Goal: Information Seeking & Learning: Learn about a topic

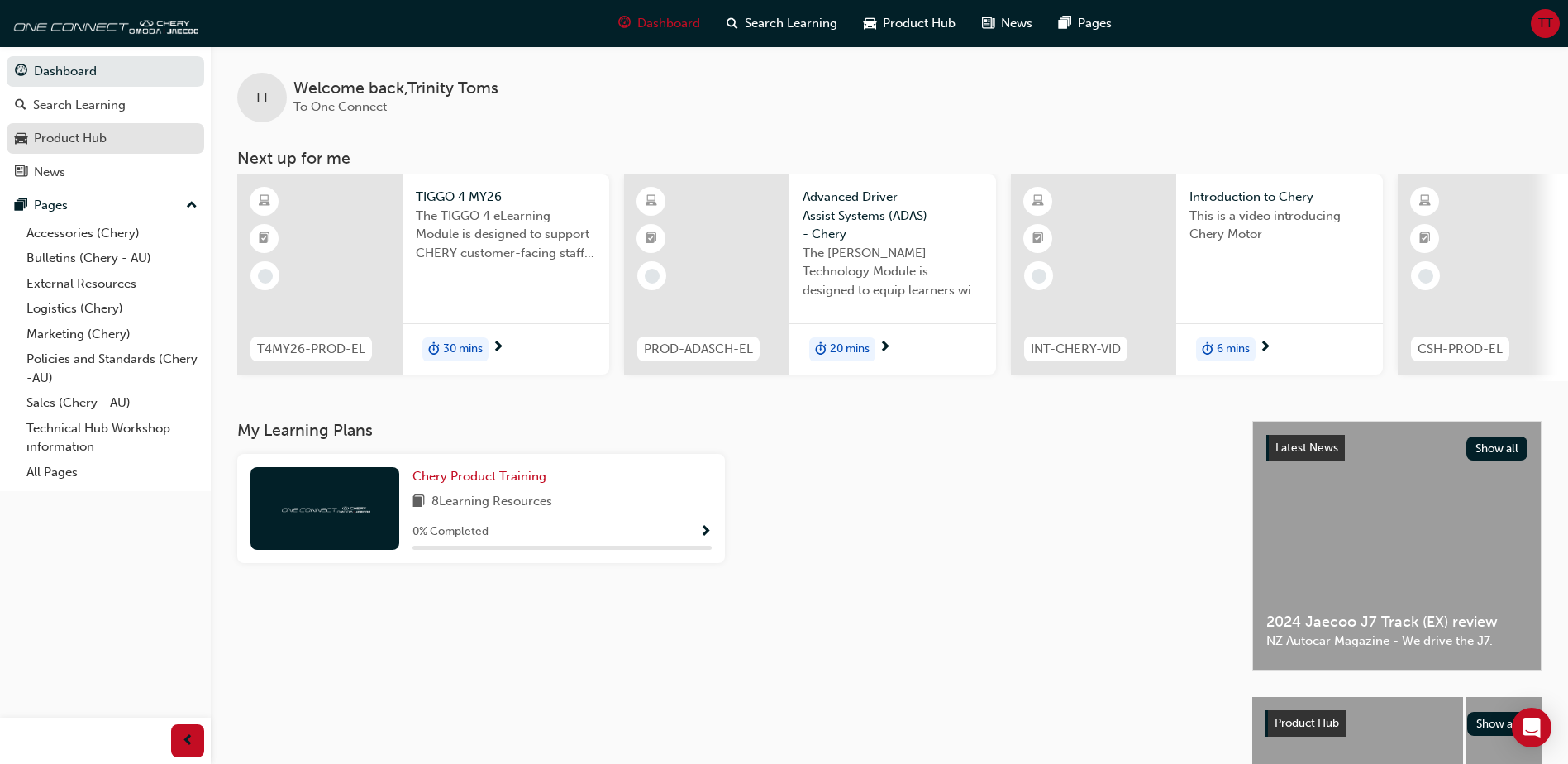
click at [115, 147] on div "Product Hub" at bounding box center [105, 138] width 181 height 21
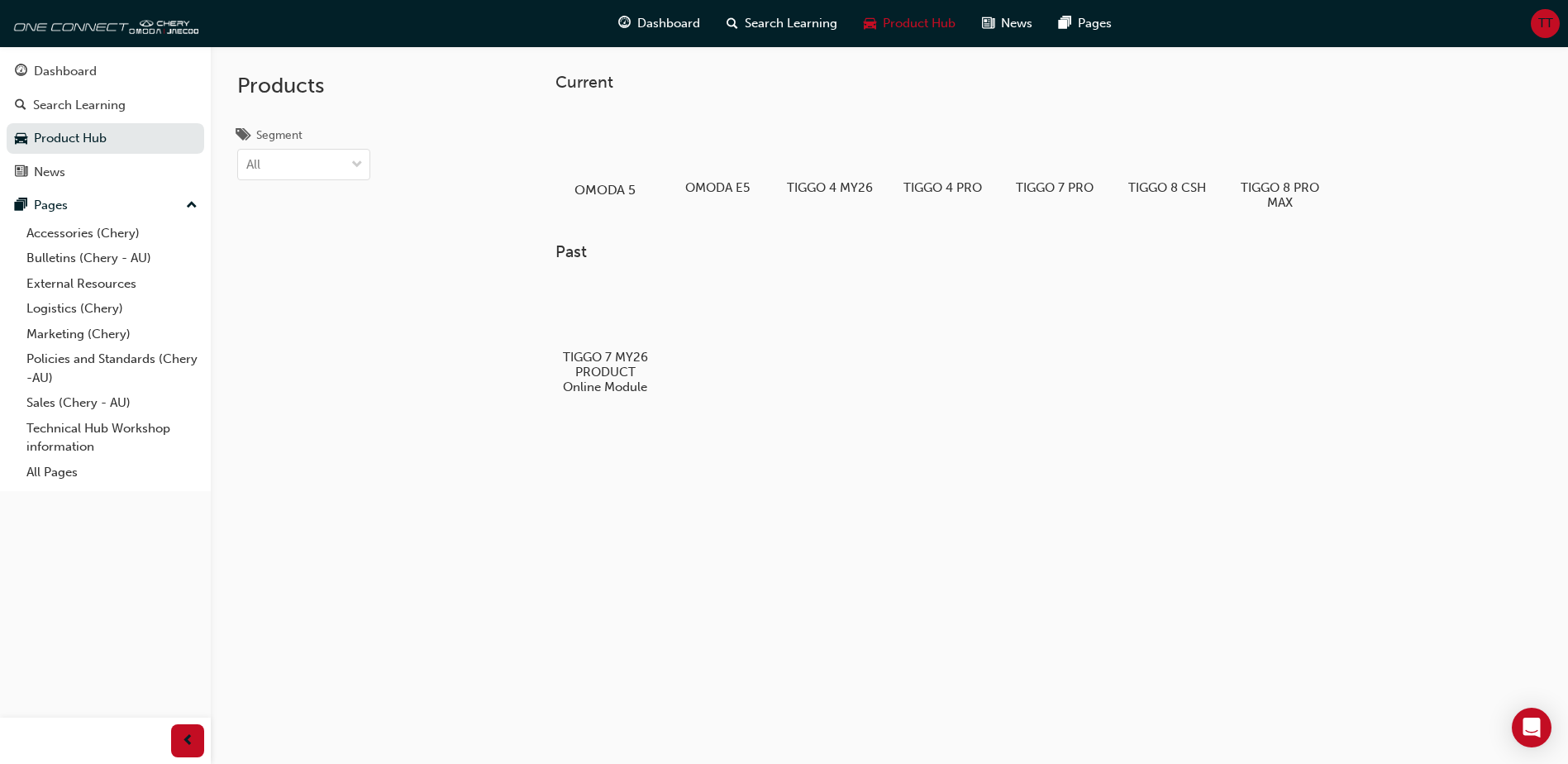
click at [639, 137] on div at bounding box center [605, 142] width 92 height 66
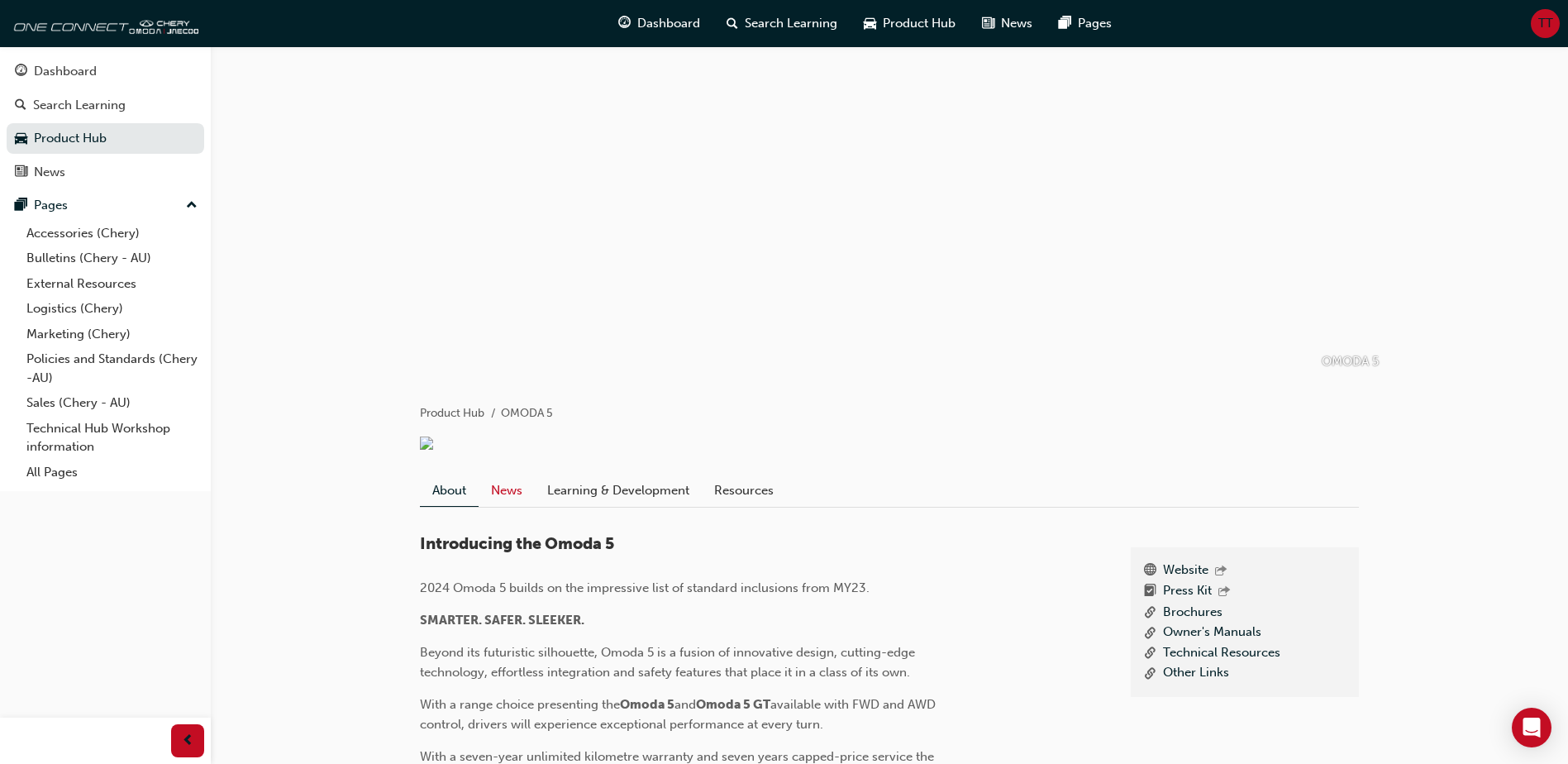
click at [521, 490] on link "News" at bounding box center [507, 490] width 56 height 32
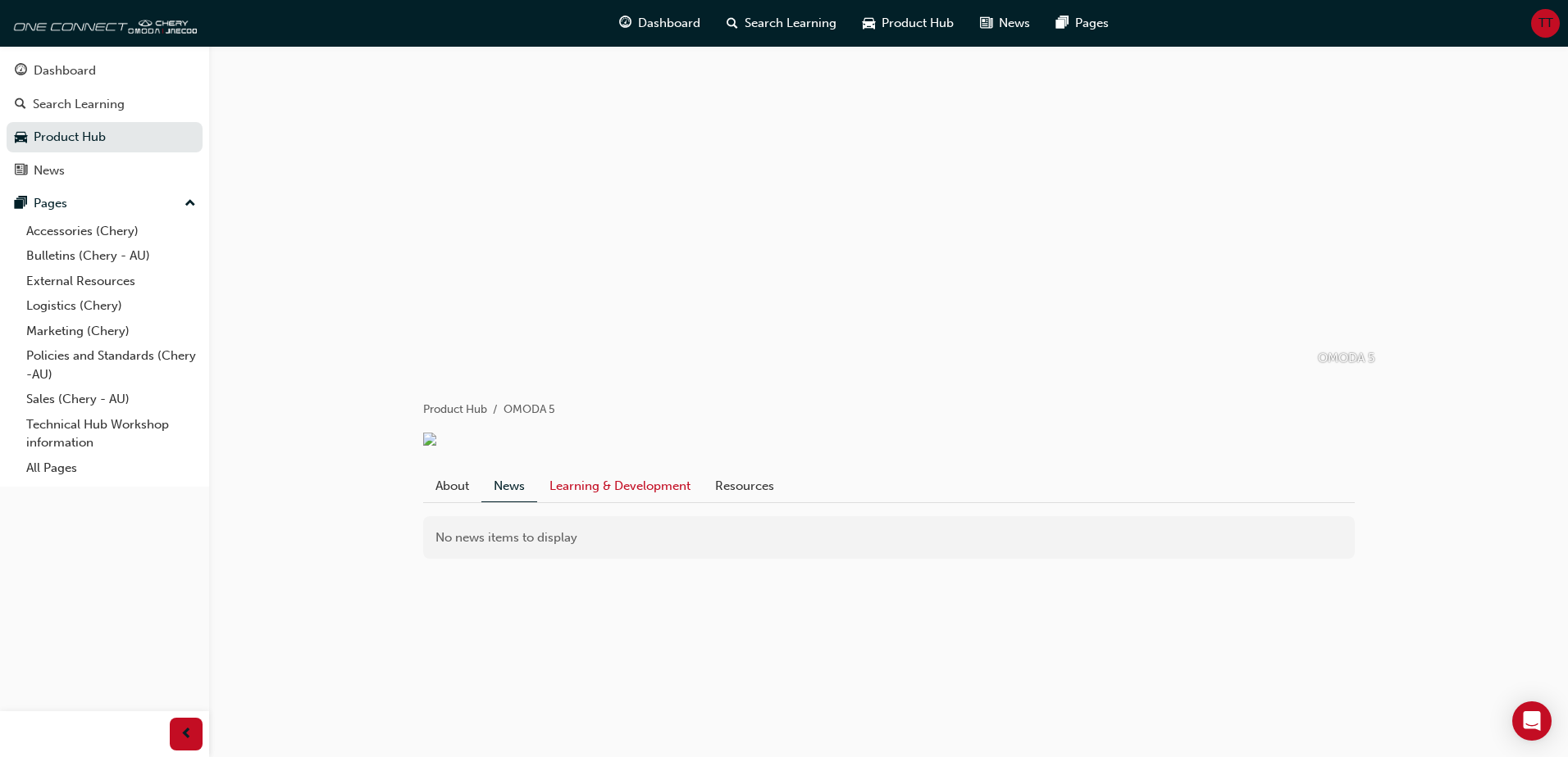
click at [594, 486] on link "Learning & Development" at bounding box center [620, 486] width 166 height 32
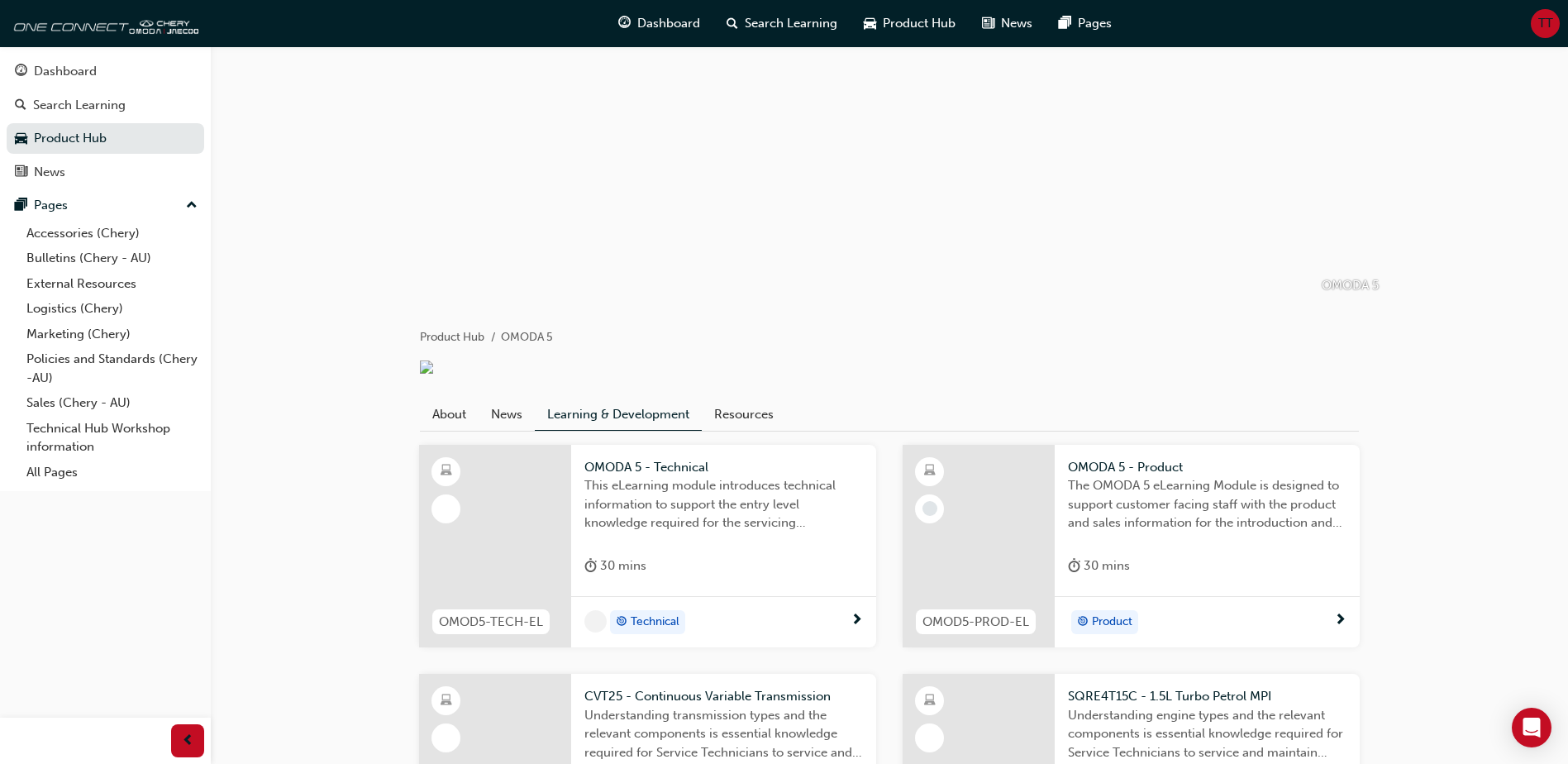
scroll to position [166, 0]
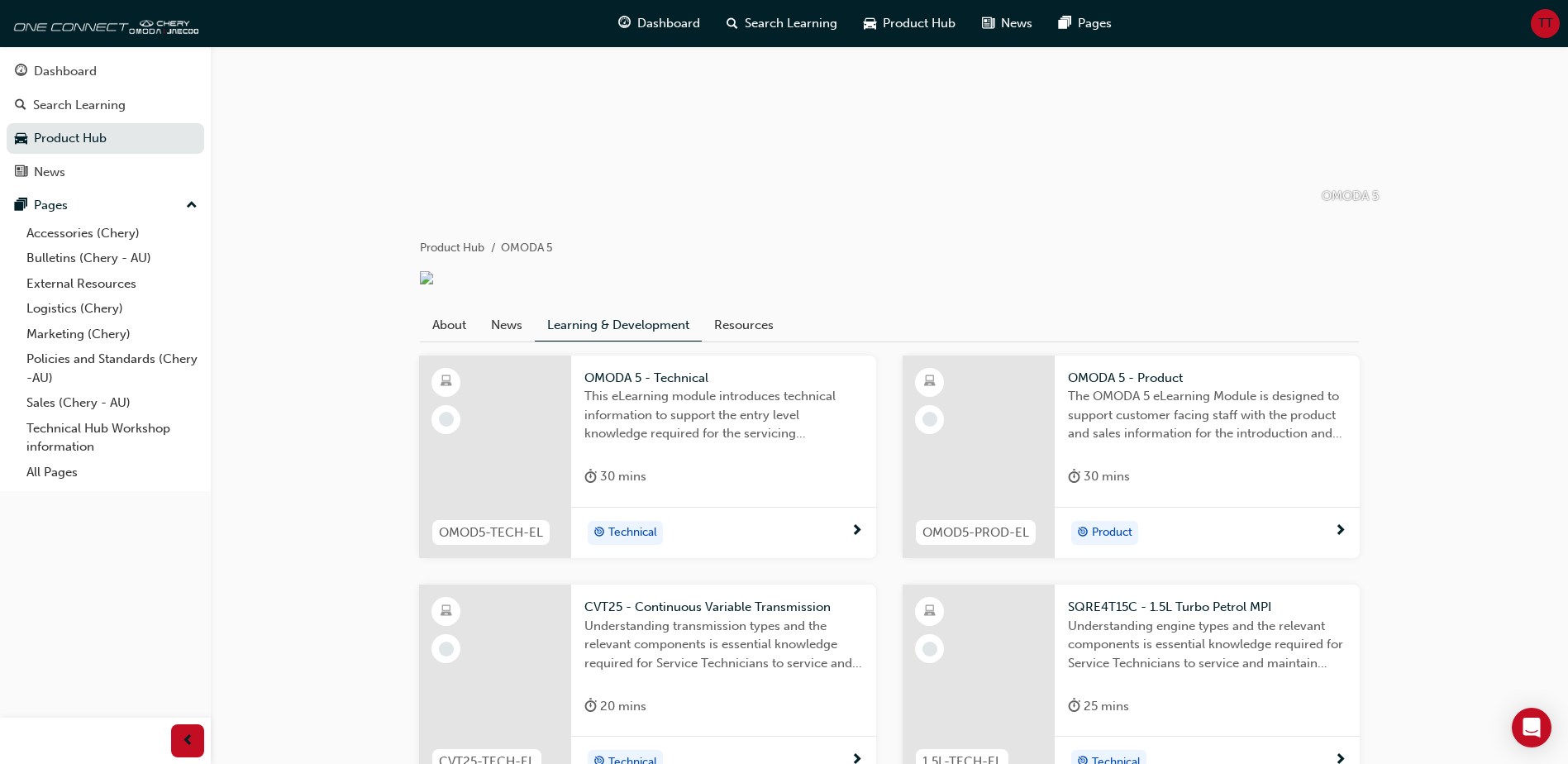
click at [1337, 465] on div "OMODA 5 - Product The OMODA 5 eLearning Module is designed to support customer …" at bounding box center [1207, 431] width 305 height 151
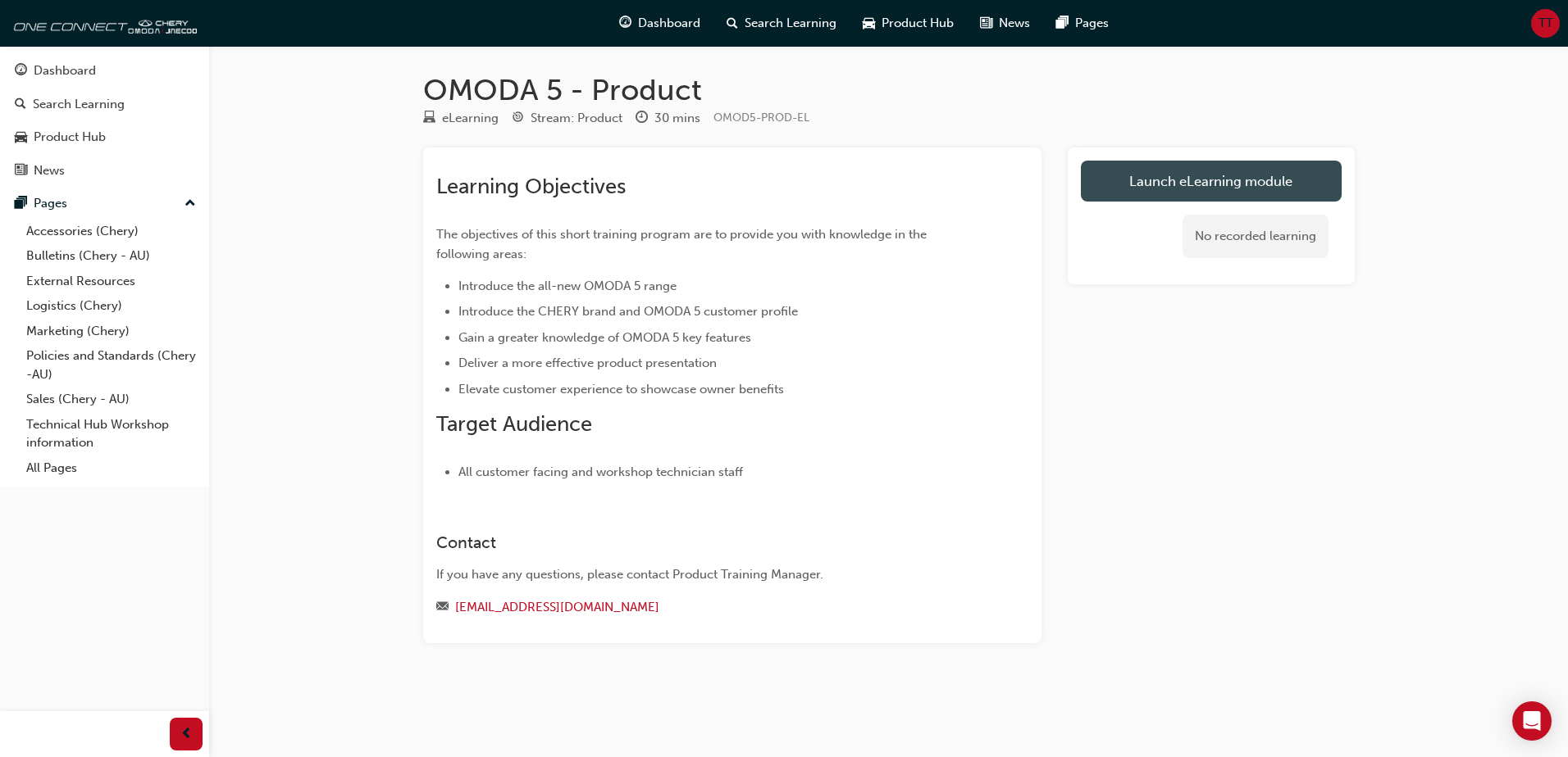
click at [1208, 189] on link "Launch eLearning module" at bounding box center [1211, 180] width 261 height 41
